Goal: Task Accomplishment & Management: Complete application form

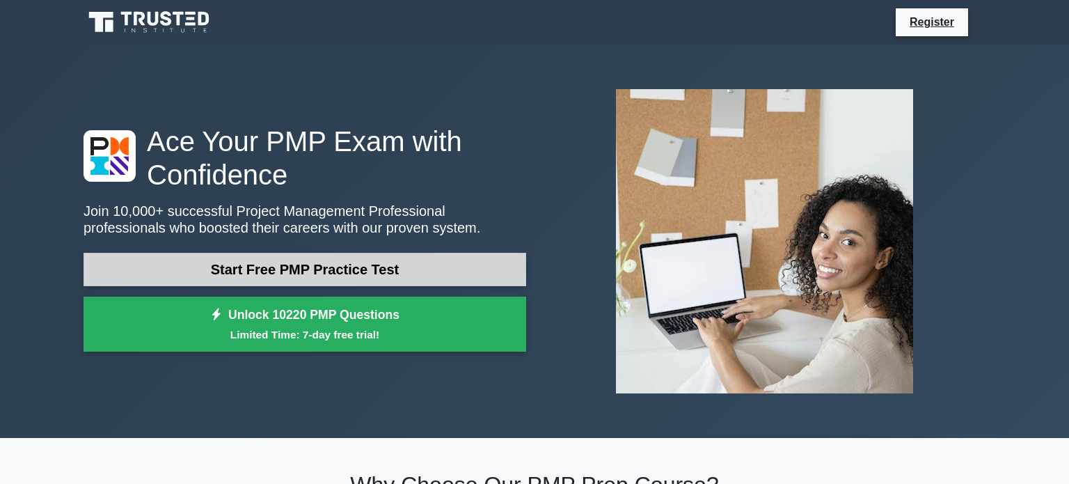
click at [445, 266] on link "Start Free PMP Practice Test" at bounding box center [304, 269] width 442 height 33
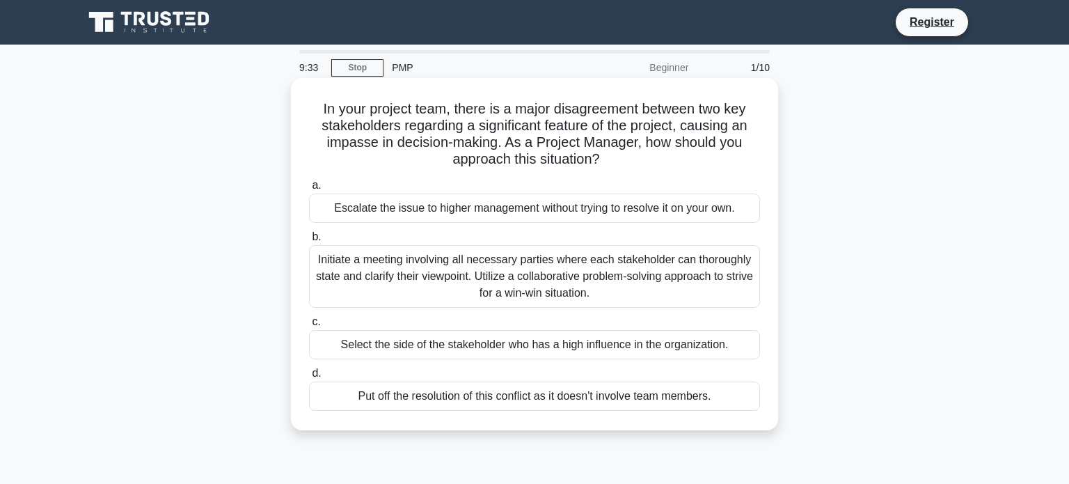
scroll to position [14, 0]
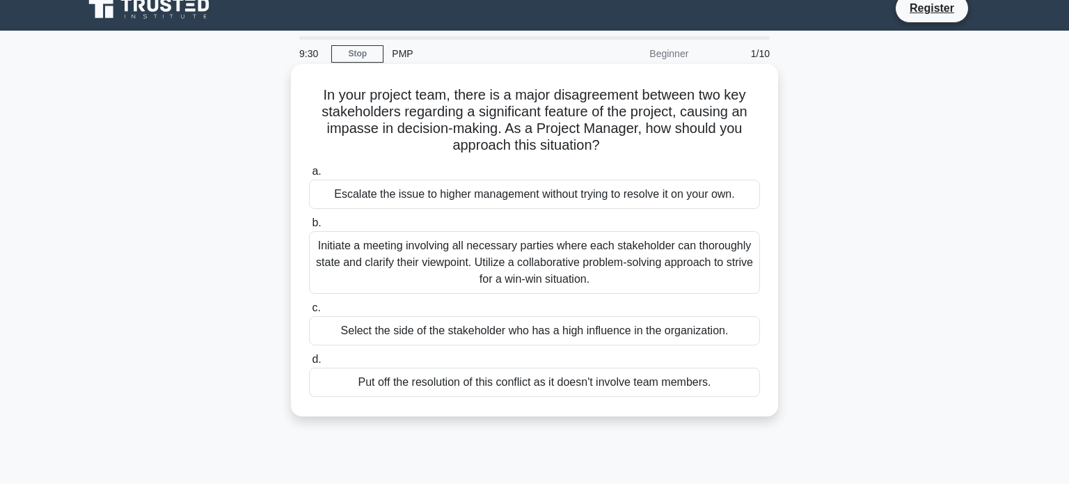
click at [594, 267] on div "Initiate a meeting involving all necessary parties where each stakeholder can t…" at bounding box center [534, 262] width 451 height 63
click at [309, 228] on input "b. Initiate a meeting involving all necessary parties where each stakeholder ca…" at bounding box center [309, 222] width 0 height 9
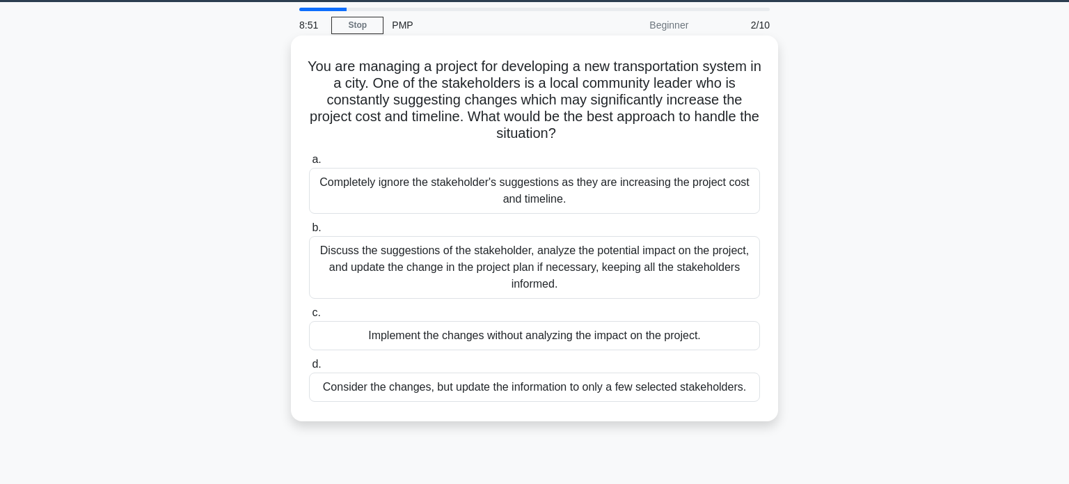
scroll to position [50, 0]
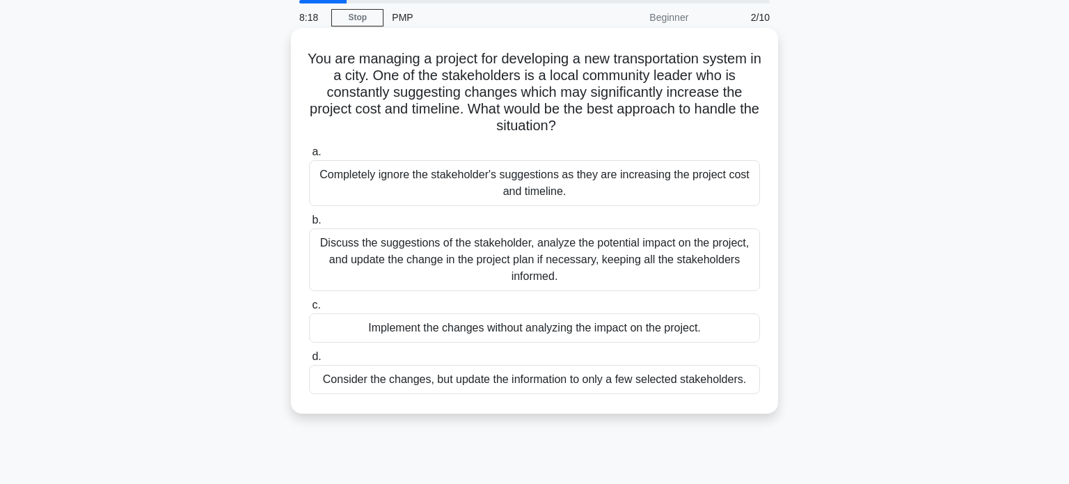
click at [436, 268] on div "Discuss the suggestions of the stakeholder, analyze the potential impact on the…" at bounding box center [534, 259] width 451 height 63
click at [309, 225] on input "b. Discuss the suggestions of the stakeholder, analyze the potential impact on …" at bounding box center [309, 220] width 0 height 9
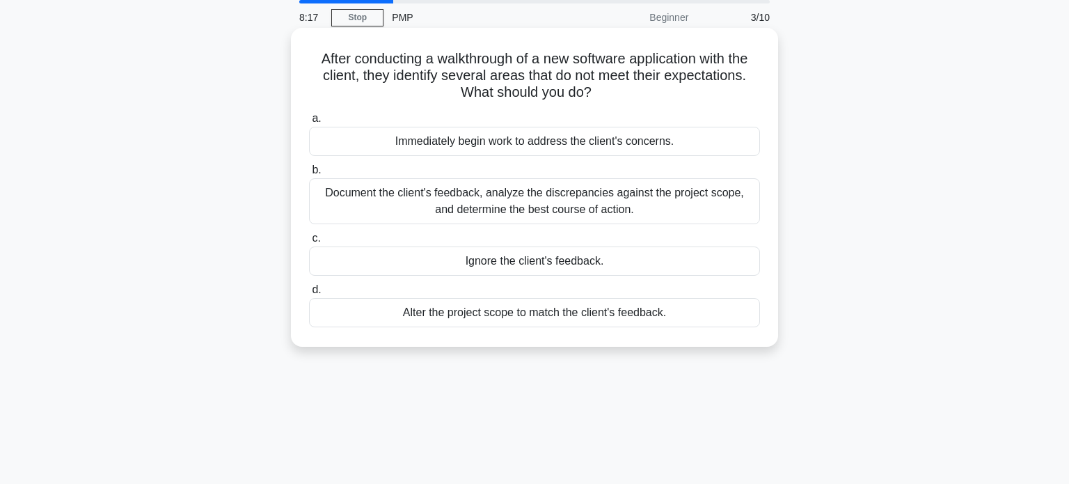
scroll to position [0, 0]
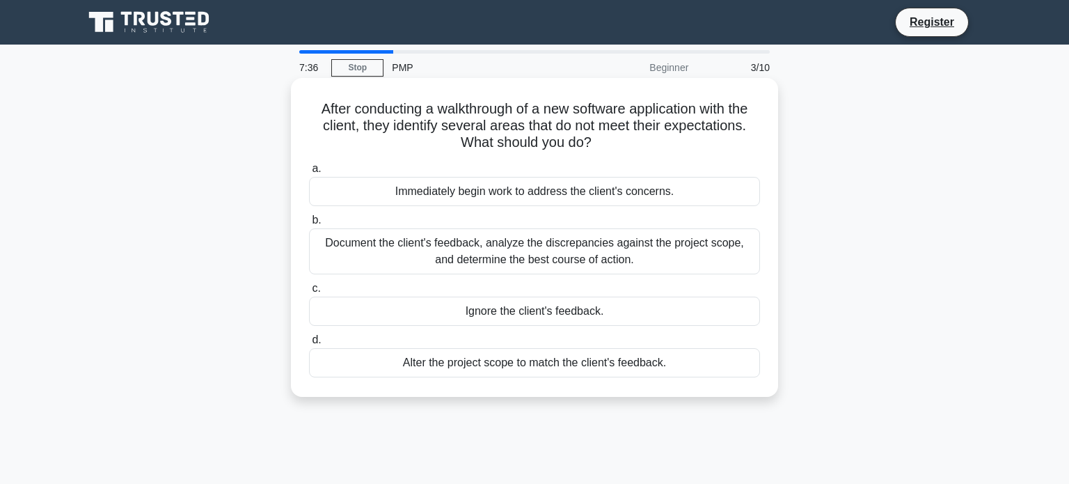
click at [376, 256] on div "Document the client's feedback, analyze the discrepancies against the project s…" at bounding box center [534, 251] width 451 height 46
click at [309, 225] on input "b. Document the client's feedback, analyze the discrepancies against the projec…" at bounding box center [309, 220] width 0 height 9
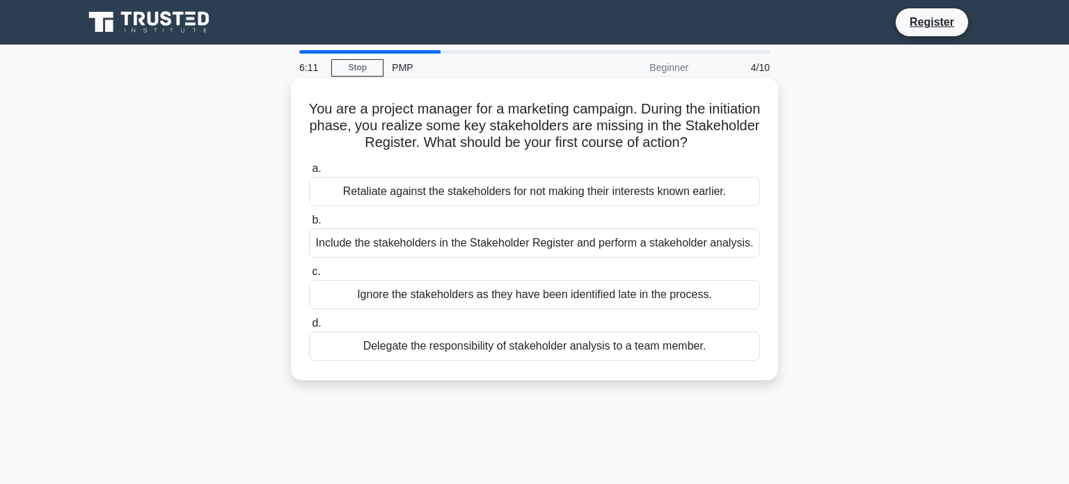
click at [505, 243] on div "Include the stakeholders in the Stakeholder Register and perform a stakeholder …" at bounding box center [534, 242] width 451 height 29
click at [309, 225] on input "b. Include the stakeholders in the Stakeholder Register and perform a stakehold…" at bounding box center [309, 220] width 0 height 9
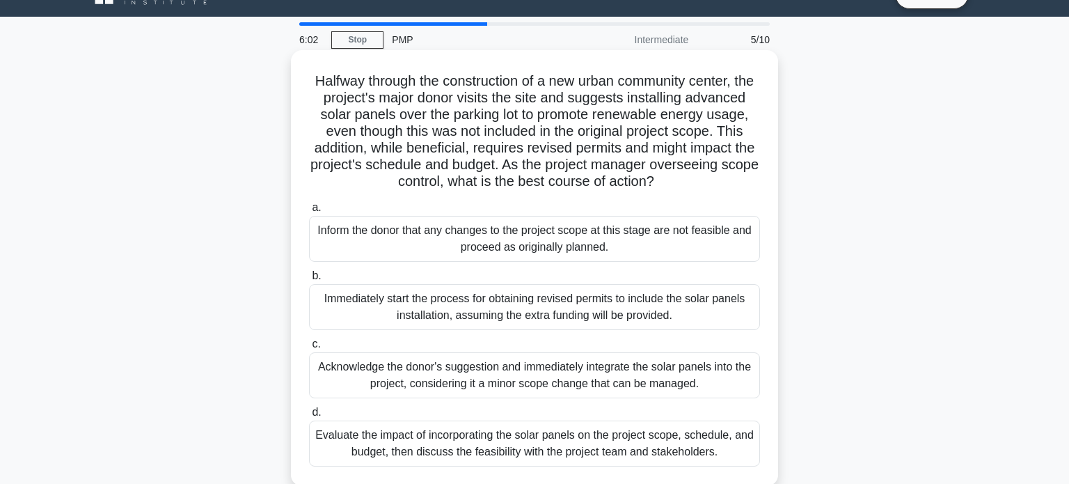
scroll to position [35, 0]
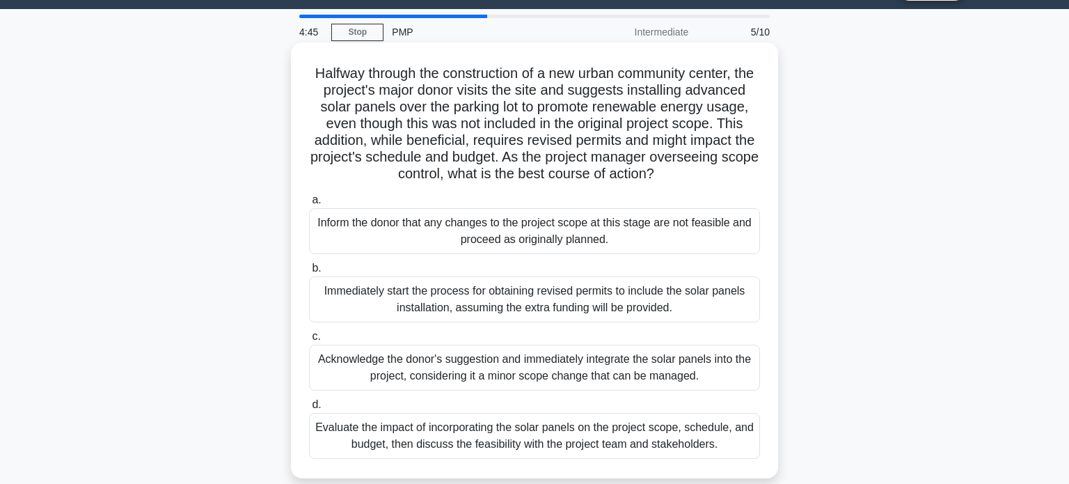
click at [575, 428] on div "Evaluate the impact of incorporating the solar panels on the project scope, sch…" at bounding box center [534, 436] width 451 height 46
click at [309, 409] on input "d. Evaluate the impact of incorporating the solar panels on the project scope, …" at bounding box center [309, 404] width 0 height 9
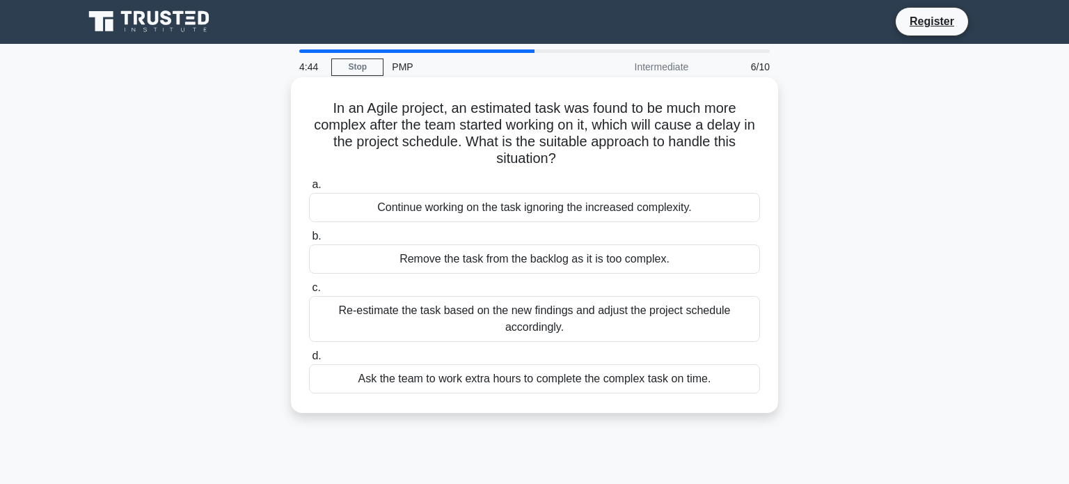
scroll to position [0, 0]
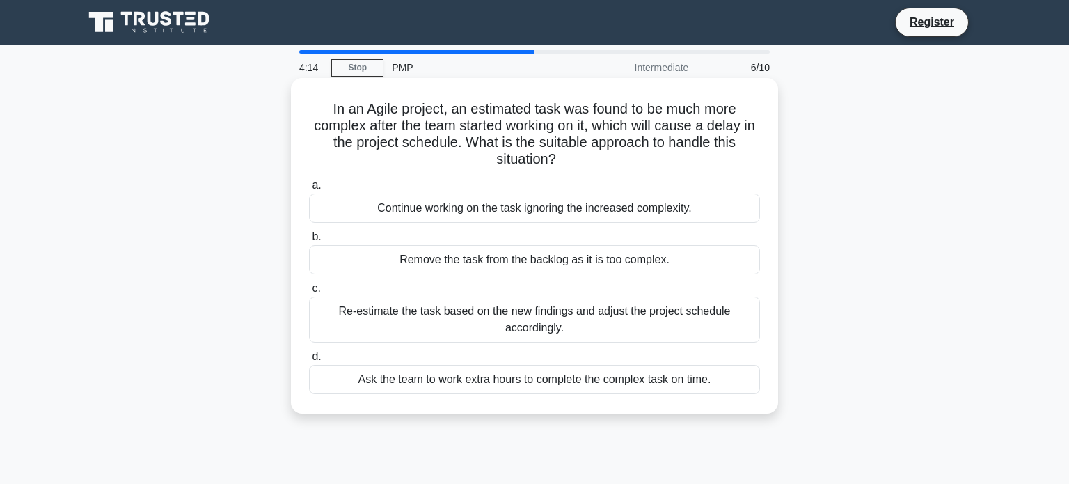
click at [474, 332] on div "Re-estimate the task based on the new findings and adjust the project schedule …" at bounding box center [534, 319] width 451 height 46
click at [309, 293] on input "c. Re-estimate the task based on the new findings and adjust the project schedu…" at bounding box center [309, 288] width 0 height 9
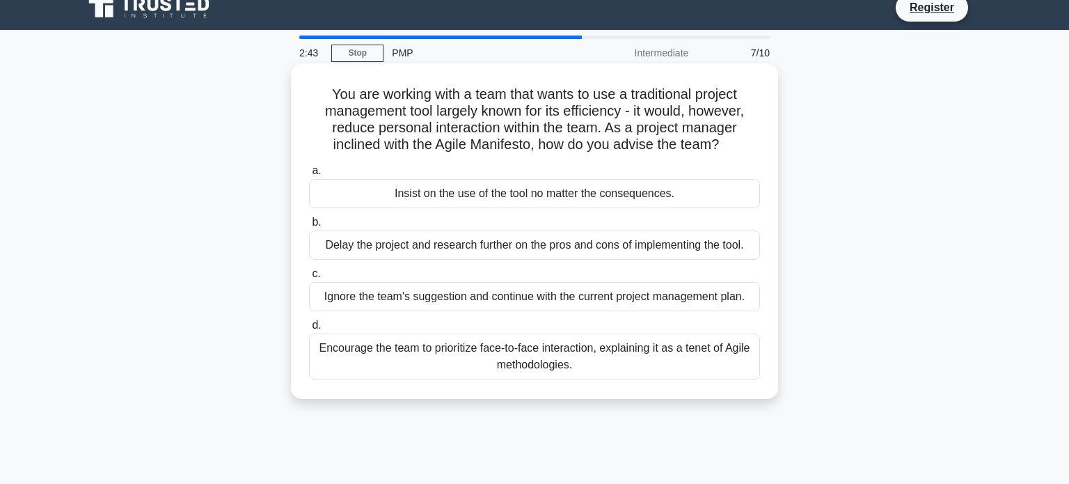
scroll to position [28, 0]
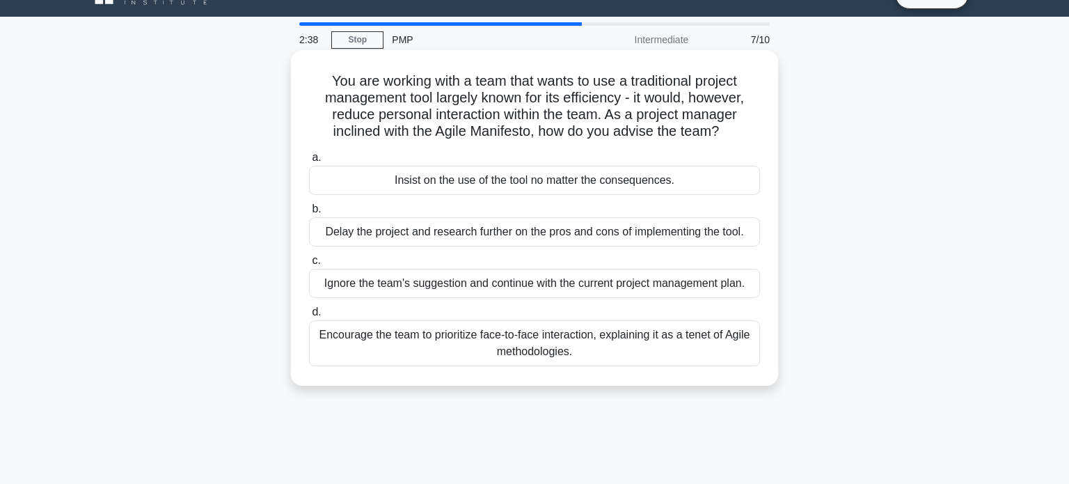
click at [468, 349] on div "Encourage the team to prioritize face-to-face interaction, explaining it as a t…" at bounding box center [534, 343] width 451 height 46
click at [309, 317] on input "d. Encourage the team to prioritize face-to-face interaction, explaining it as …" at bounding box center [309, 312] width 0 height 9
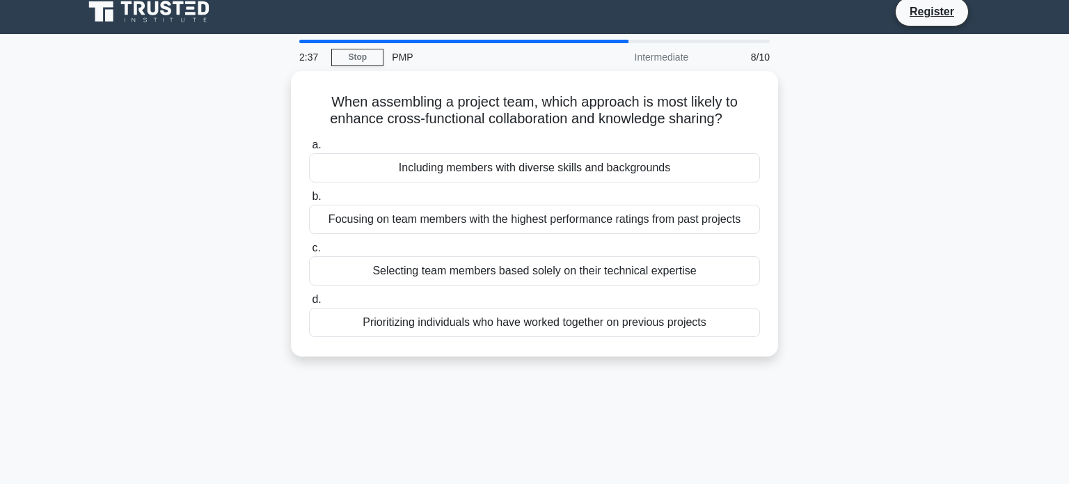
scroll to position [0, 0]
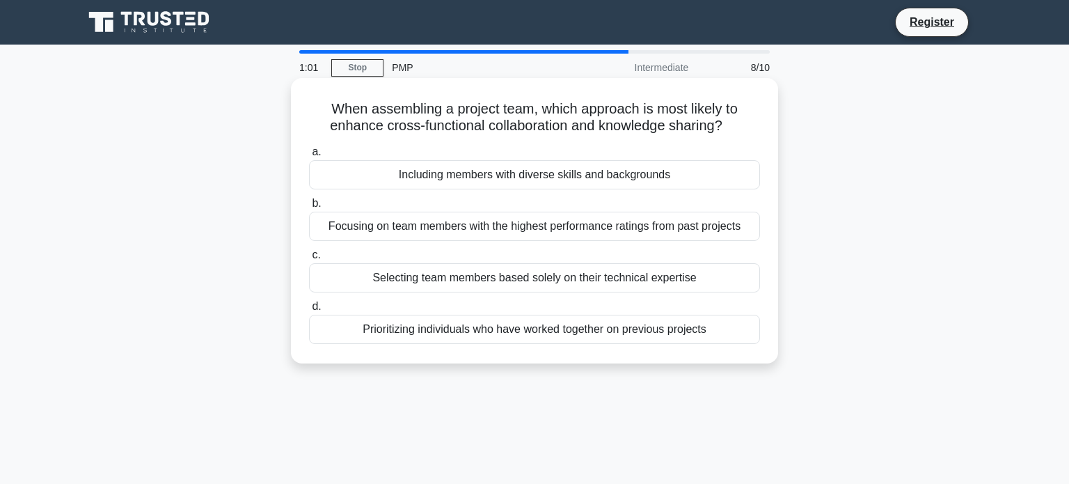
click at [592, 183] on div "Including members with diverse skills and backgrounds" at bounding box center [534, 174] width 451 height 29
click at [309, 157] on input "a. Including members with diverse skills and backgrounds" at bounding box center [309, 151] width 0 height 9
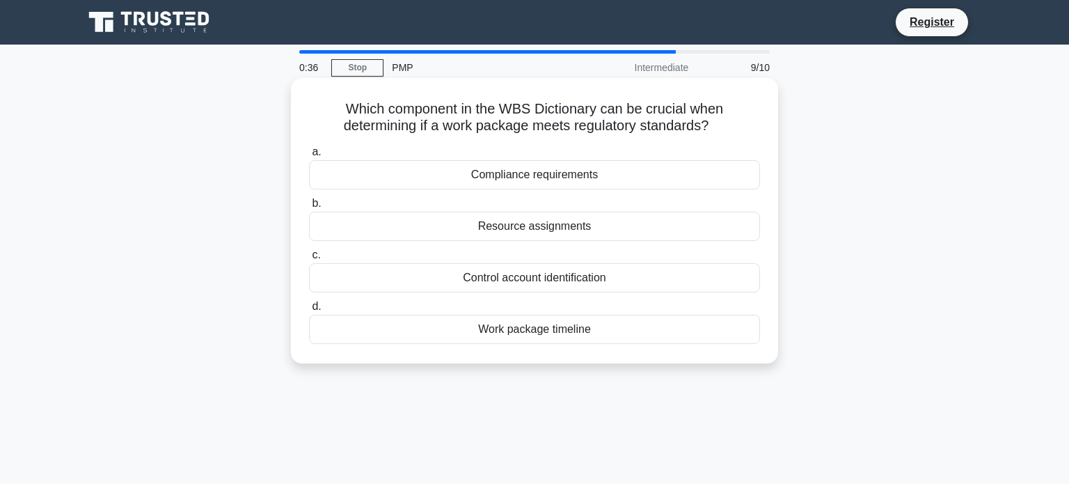
click at [644, 331] on div "Work package timeline" at bounding box center [534, 328] width 451 height 29
click at [309, 311] on input "d. Work package timeline" at bounding box center [309, 306] width 0 height 9
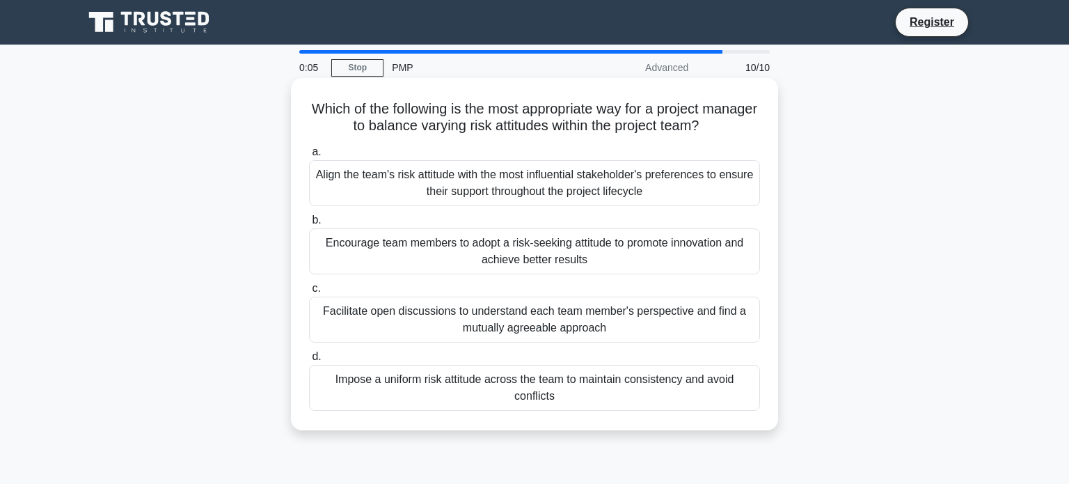
click at [637, 335] on div "Facilitate open discussions to understand each team member's perspective and fi…" at bounding box center [534, 319] width 451 height 46
click at [309, 293] on input "c. Facilitate open discussions to understand each team member's perspective and…" at bounding box center [309, 288] width 0 height 9
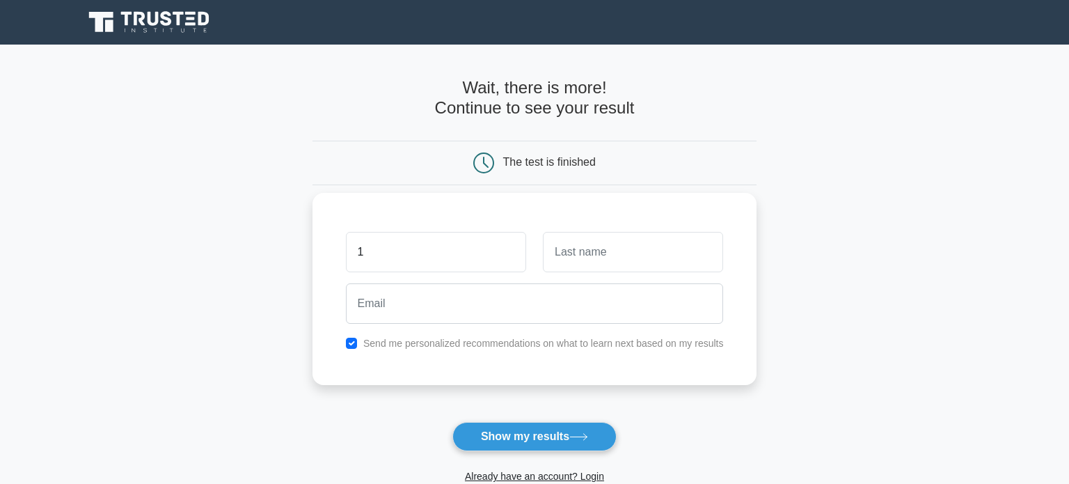
type input "1"
click at [621, 259] on input "text" at bounding box center [633, 252] width 180 height 40
type input "1"
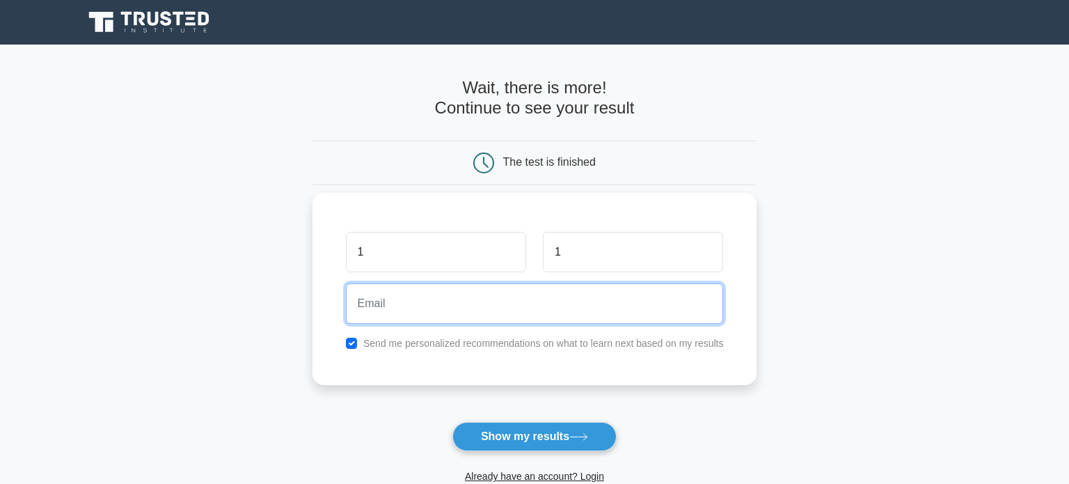
click at [539, 300] on input "email" at bounding box center [535, 303] width 378 height 40
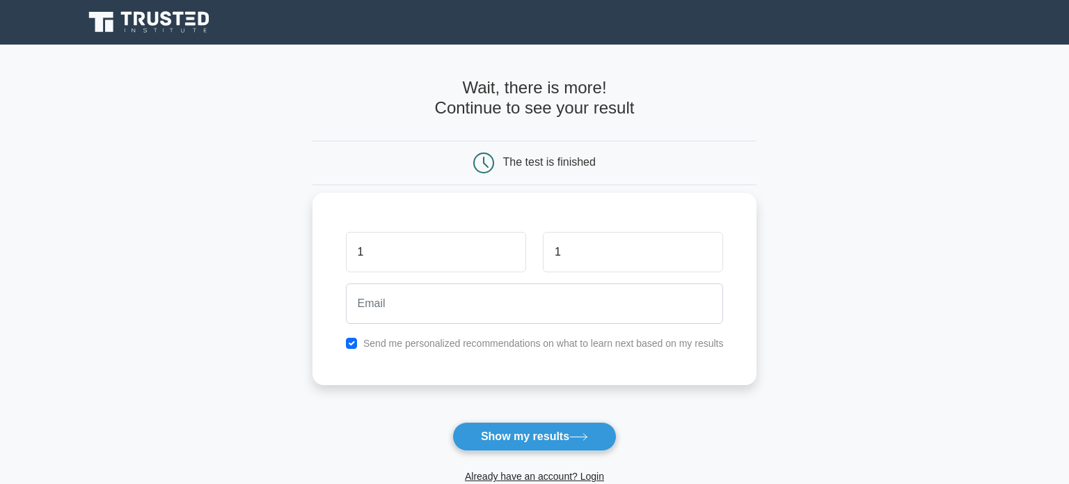
click at [621, 353] on div "1 1 Send me personalized recommendations on what to learn next based on my resu…" at bounding box center [534, 289] width 445 height 192
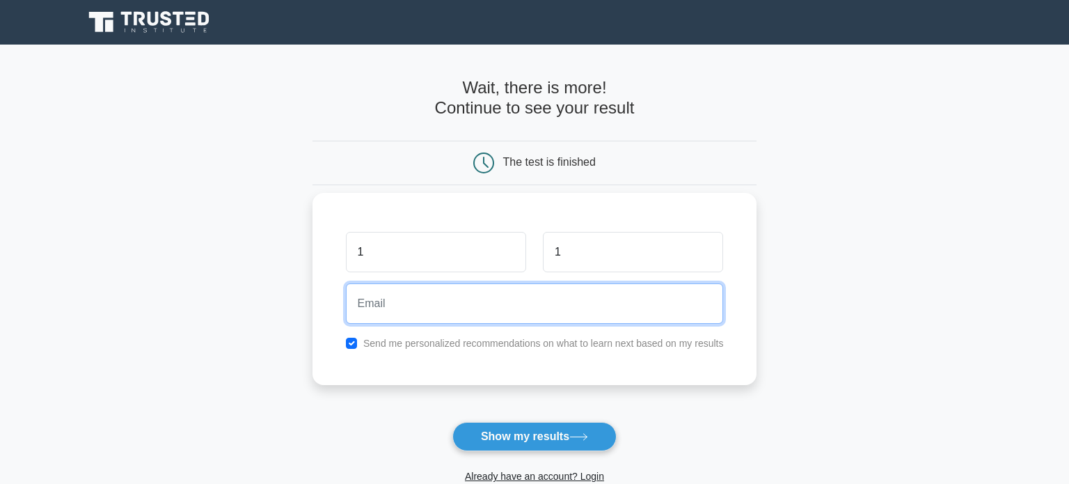
click at [613, 318] on input "email" at bounding box center [535, 303] width 378 height 40
type input "[EMAIL_ADDRESS][DOMAIN_NAME]"
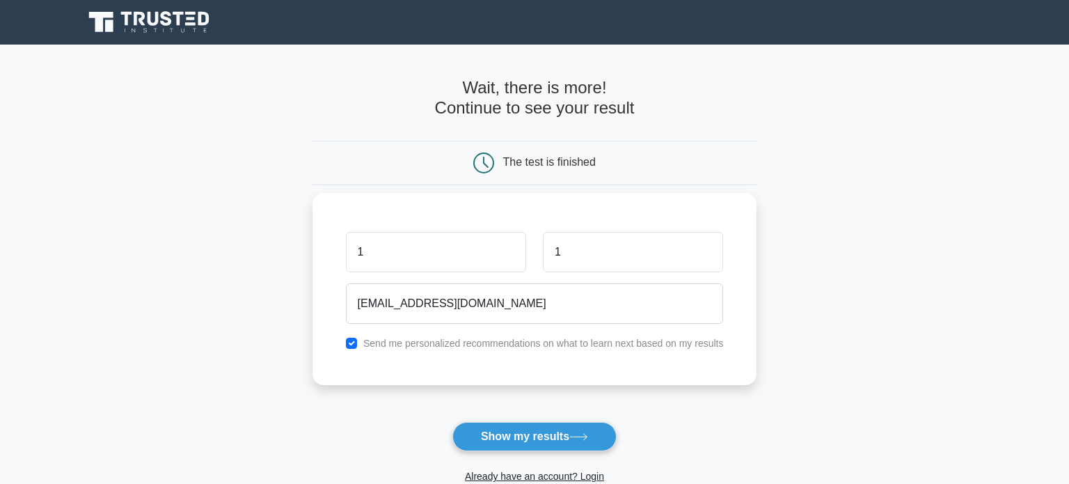
click at [568, 363] on div "1 1 [EMAIL_ADDRESS][DOMAIN_NAME] Send me personalized recommendations on what t…" at bounding box center [534, 289] width 445 height 192
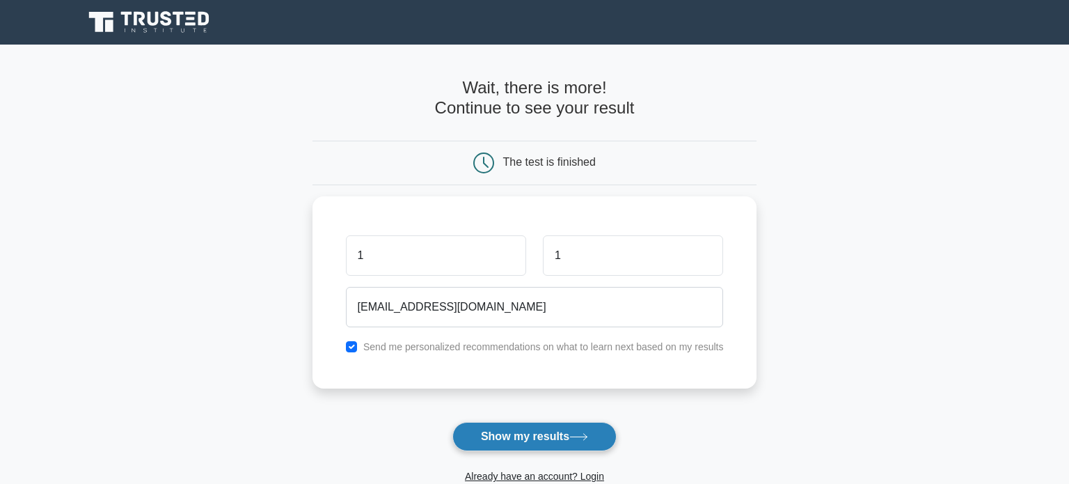
click at [573, 433] on button "Show my results" at bounding box center [534, 436] width 164 height 29
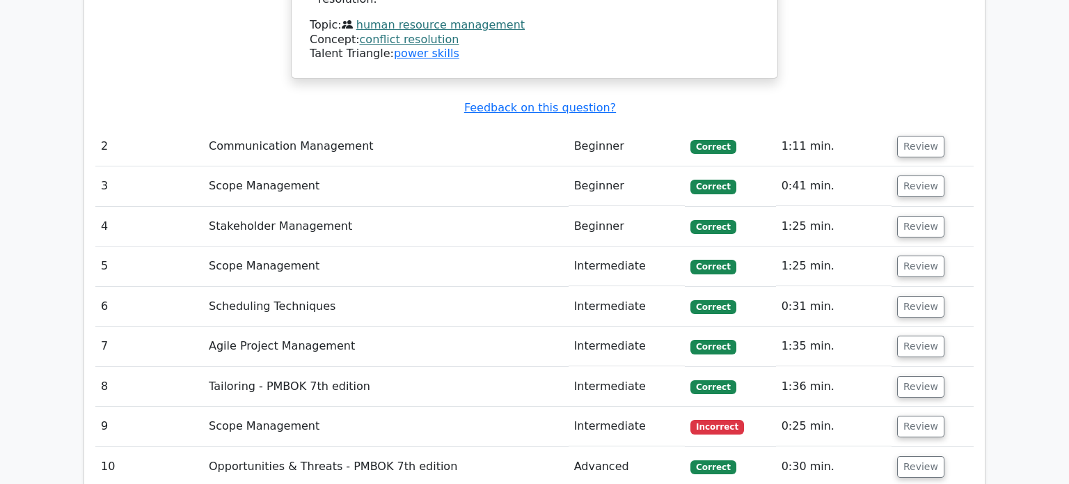
scroll to position [1961, 0]
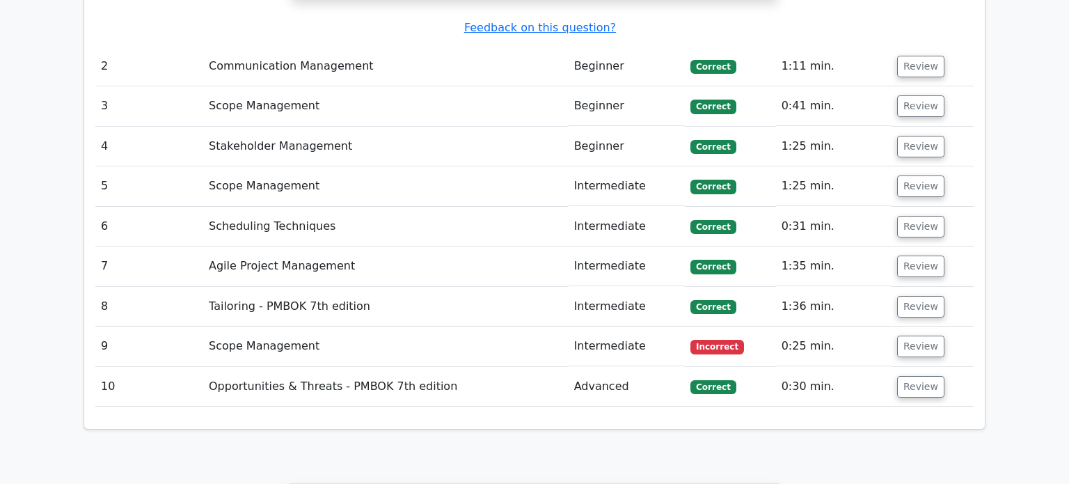
click at [472, 326] on td "Scope Management" at bounding box center [385, 346] width 365 height 40
click at [904, 335] on button "Review" at bounding box center [920, 346] width 47 height 22
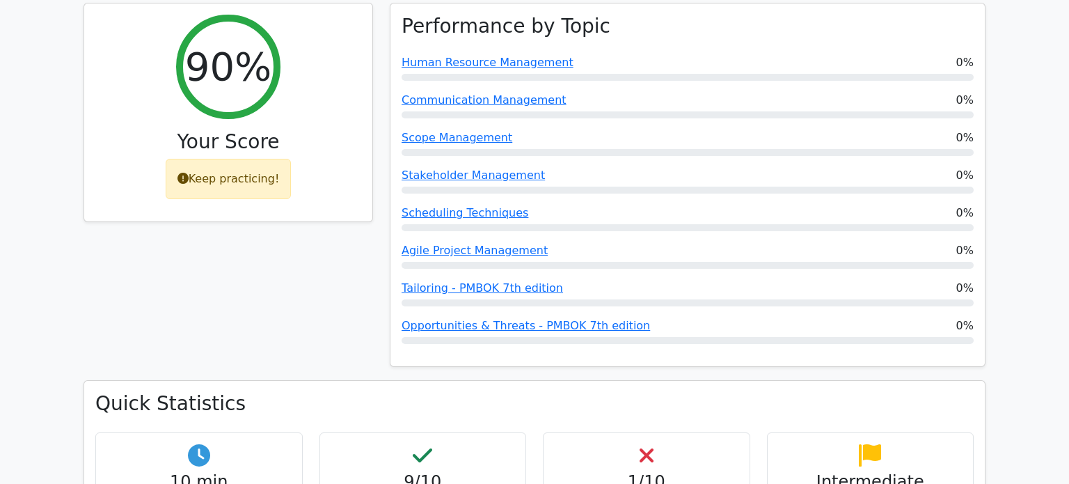
scroll to position [498, 0]
